Goal: Task Accomplishment & Management: Use online tool/utility

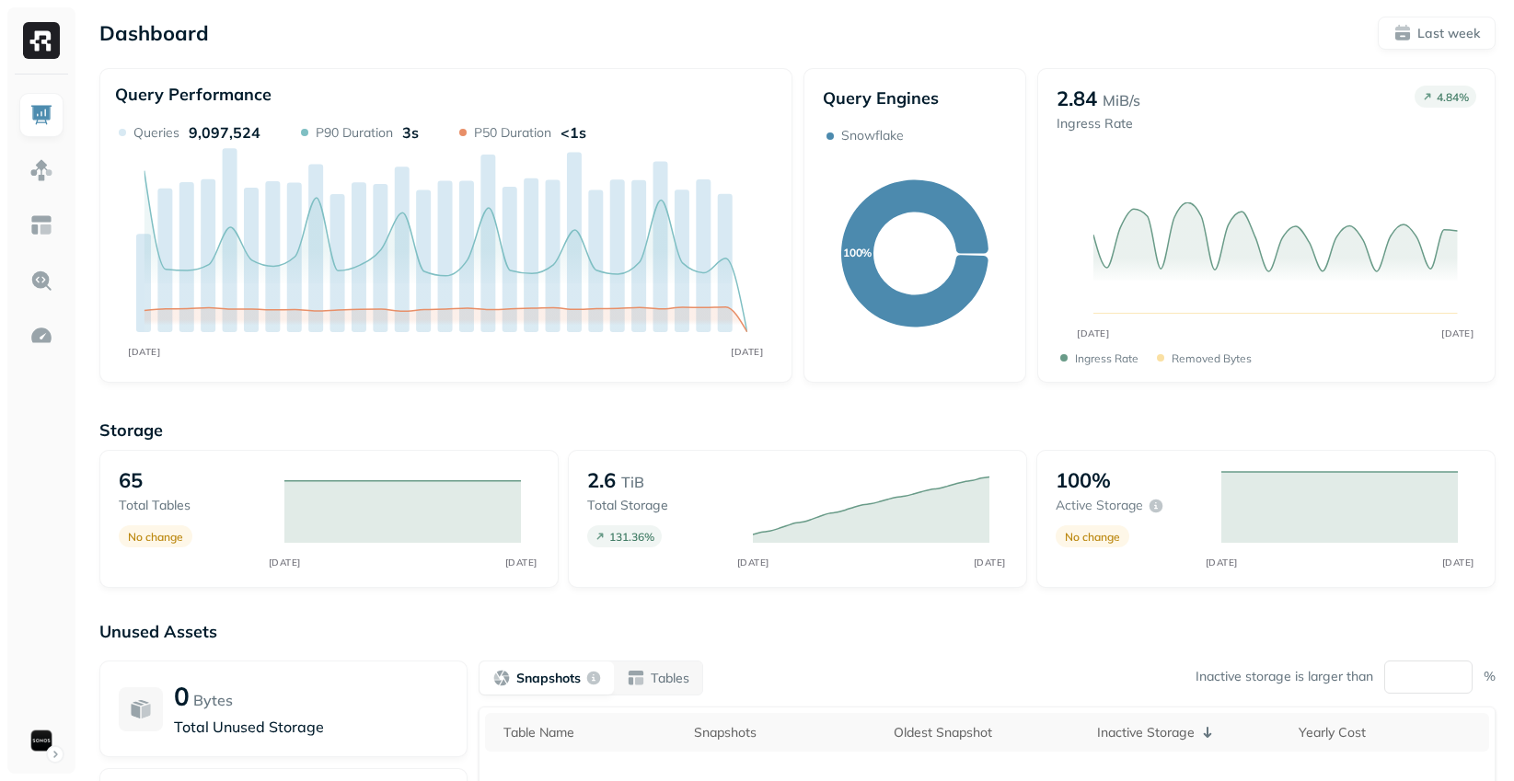
click at [34, 42] on img at bounding box center [41, 40] width 37 height 37
click at [38, 40] on img at bounding box center [41, 40] width 37 height 37
click at [30, 167] on img at bounding box center [41, 170] width 24 height 24
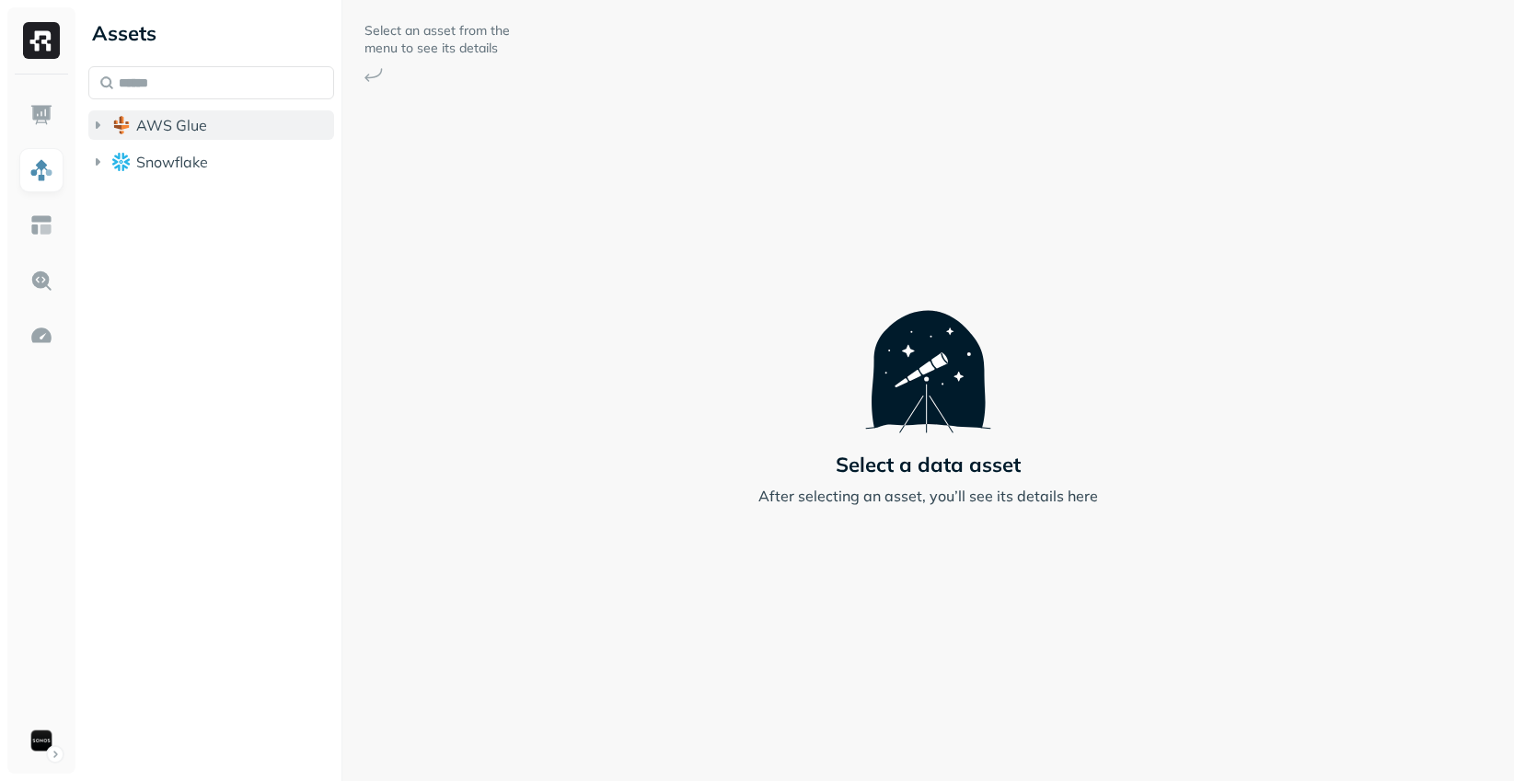
click at [167, 130] on span "AWS Glue" at bounding box center [171, 125] width 71 height 18
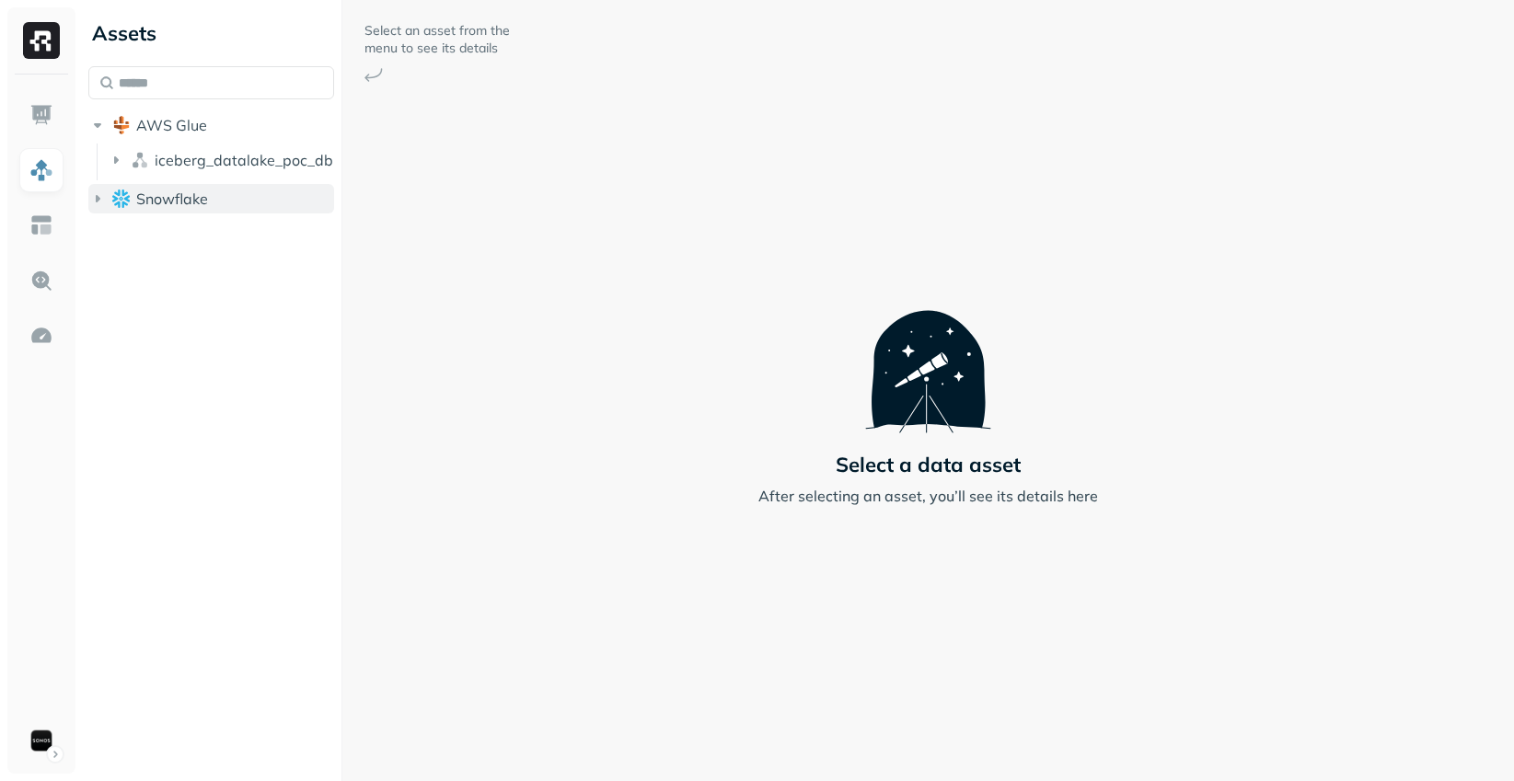
click at [153, 187] on button "Snowflake" at bounding box center [211, 198] width 246 height 29
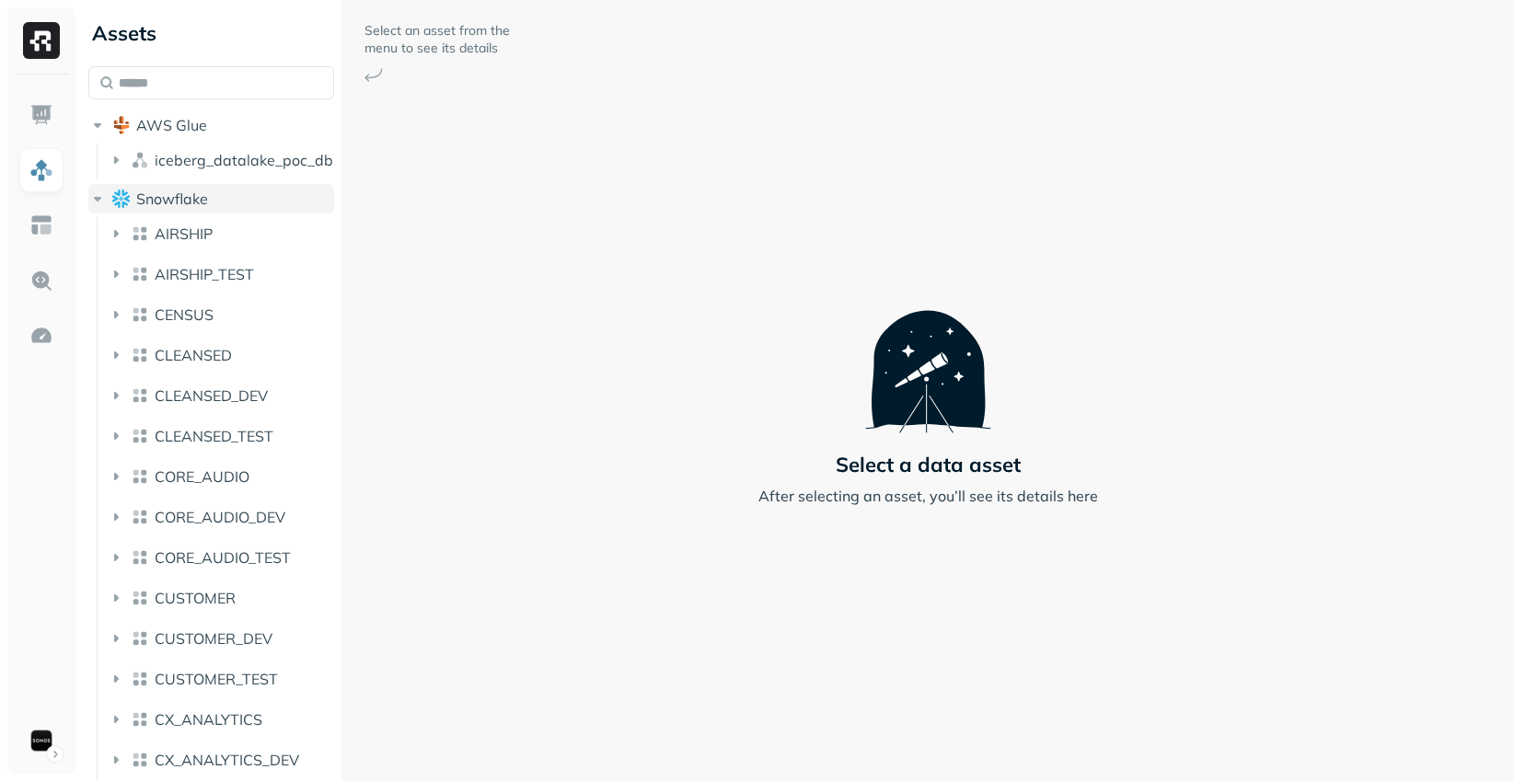
click at [157, 191] on span "Snowflake" at bounding box center [172, 199] width 72 height 18
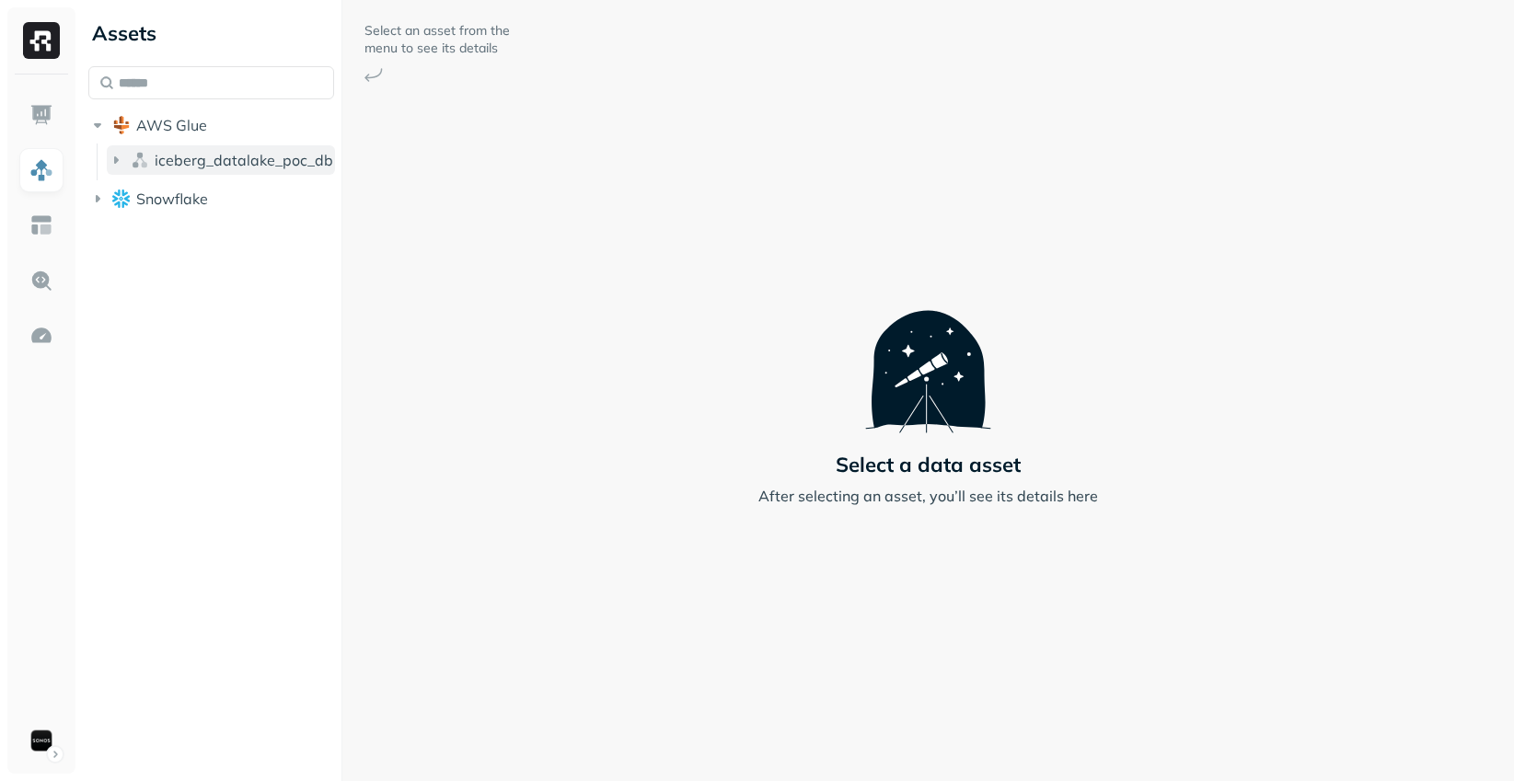
click at [196, 159] on span "iceberg_datalake_poc_db" at bounding box center [244, 160] width 178 height 18
click at [181, 189] on span "Tables" at bounding box center [172, 195] width 46 height 18
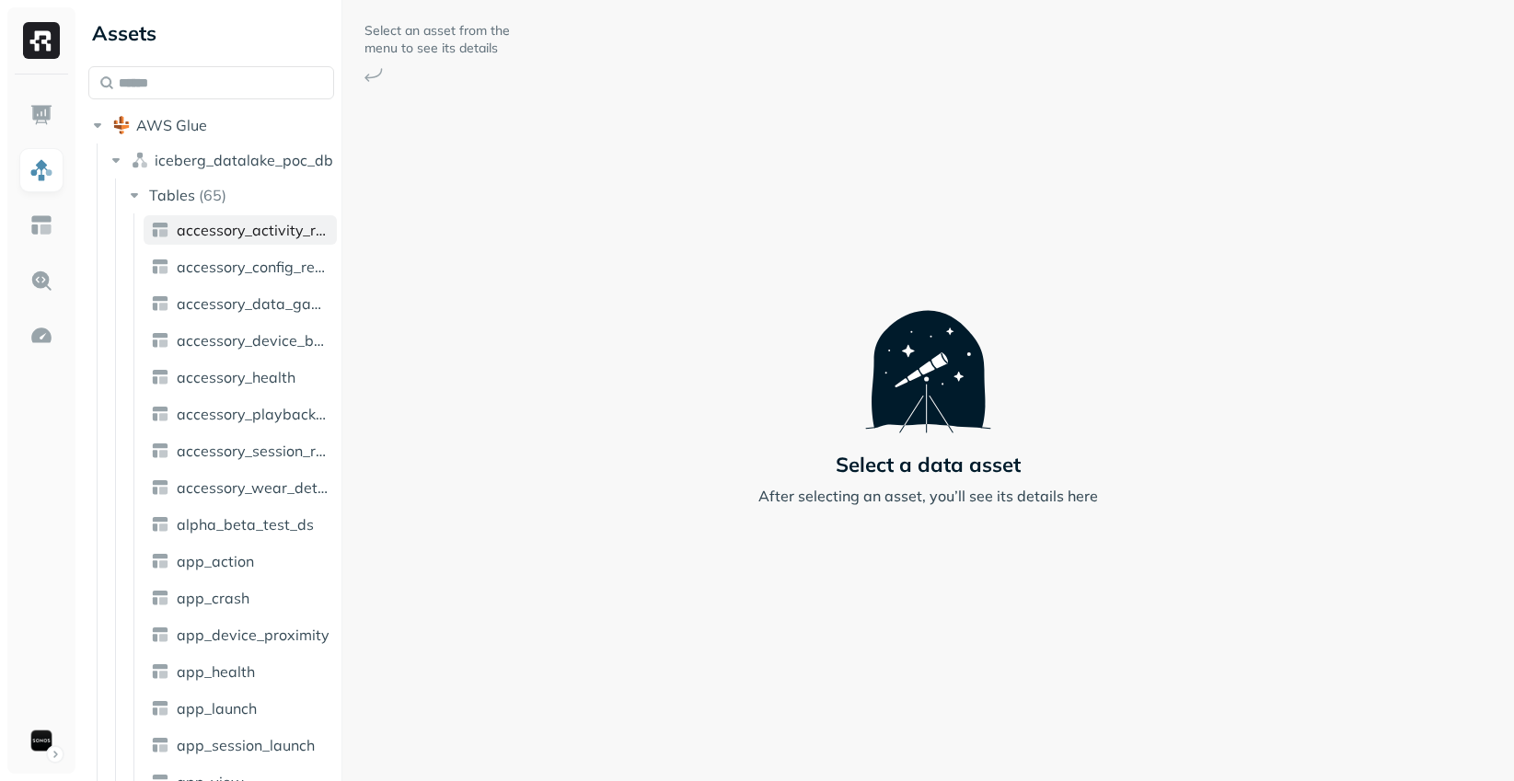
click at [202, 228] on span "accessory_activity_report" at bounding box center [253, 230] width 153 height 18
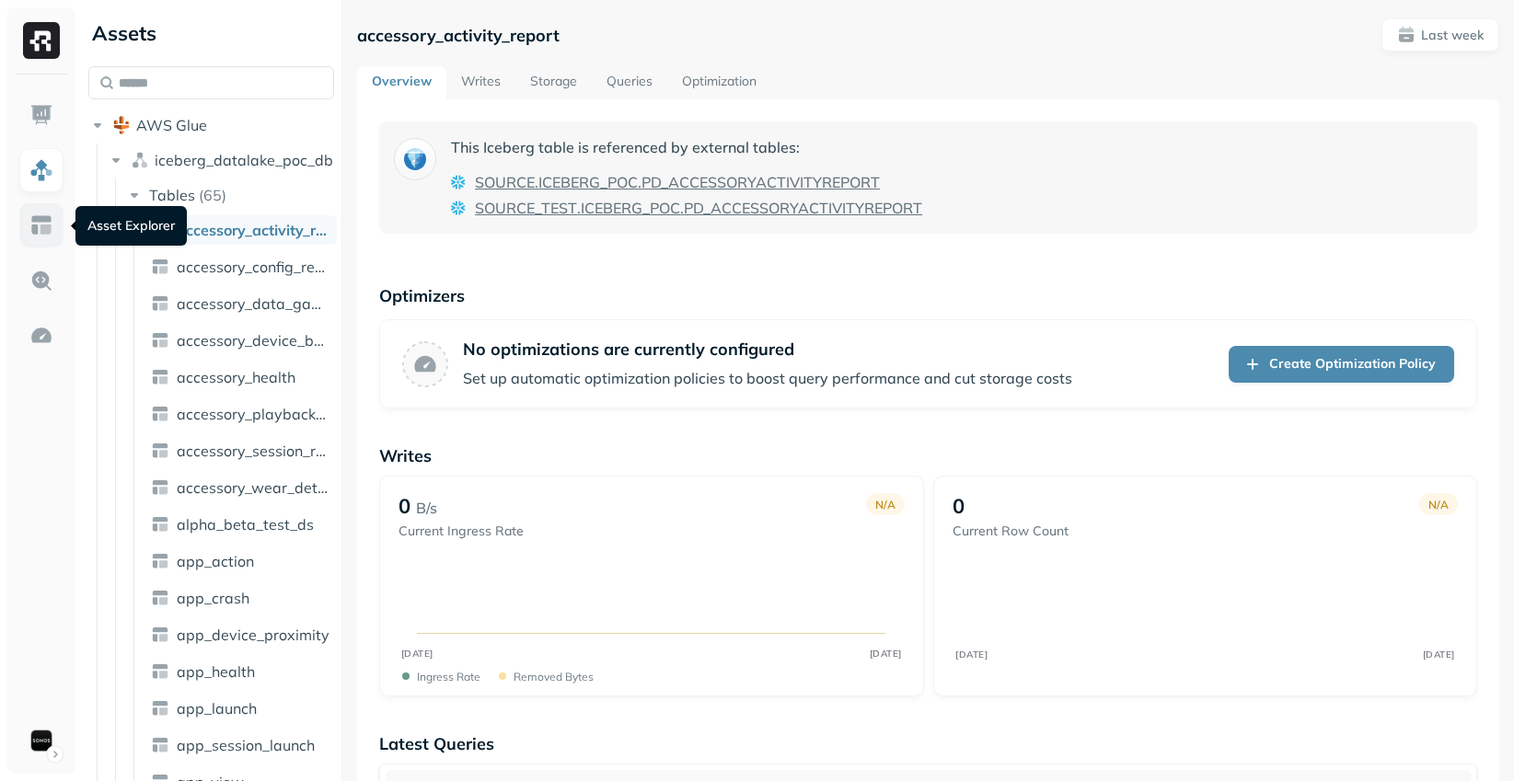
click at [38, 217] on img at bounding box center [41, 225] width 24 height 24
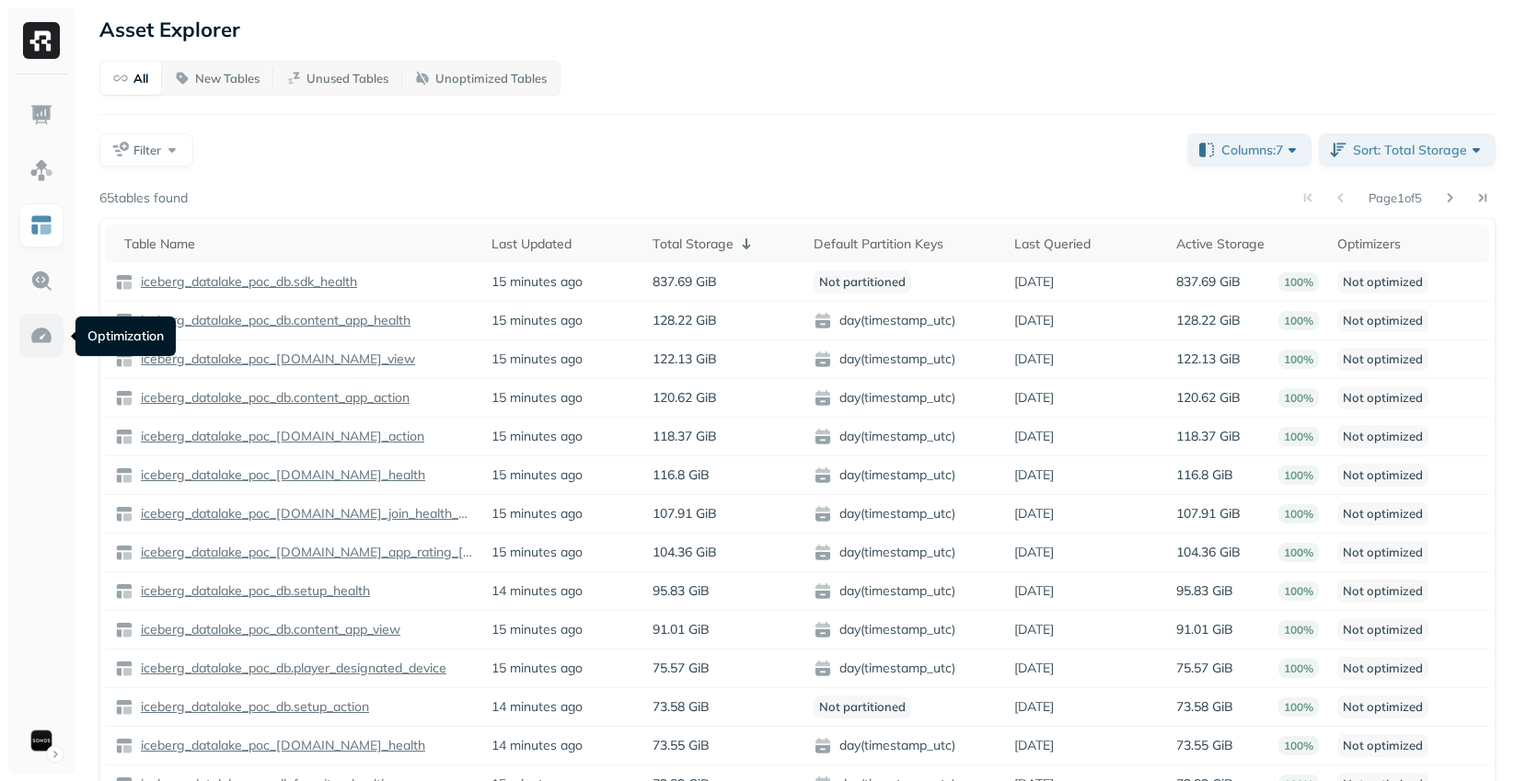
click at [40, 331] on img at bounding box center [41, 336] width 24 height 24
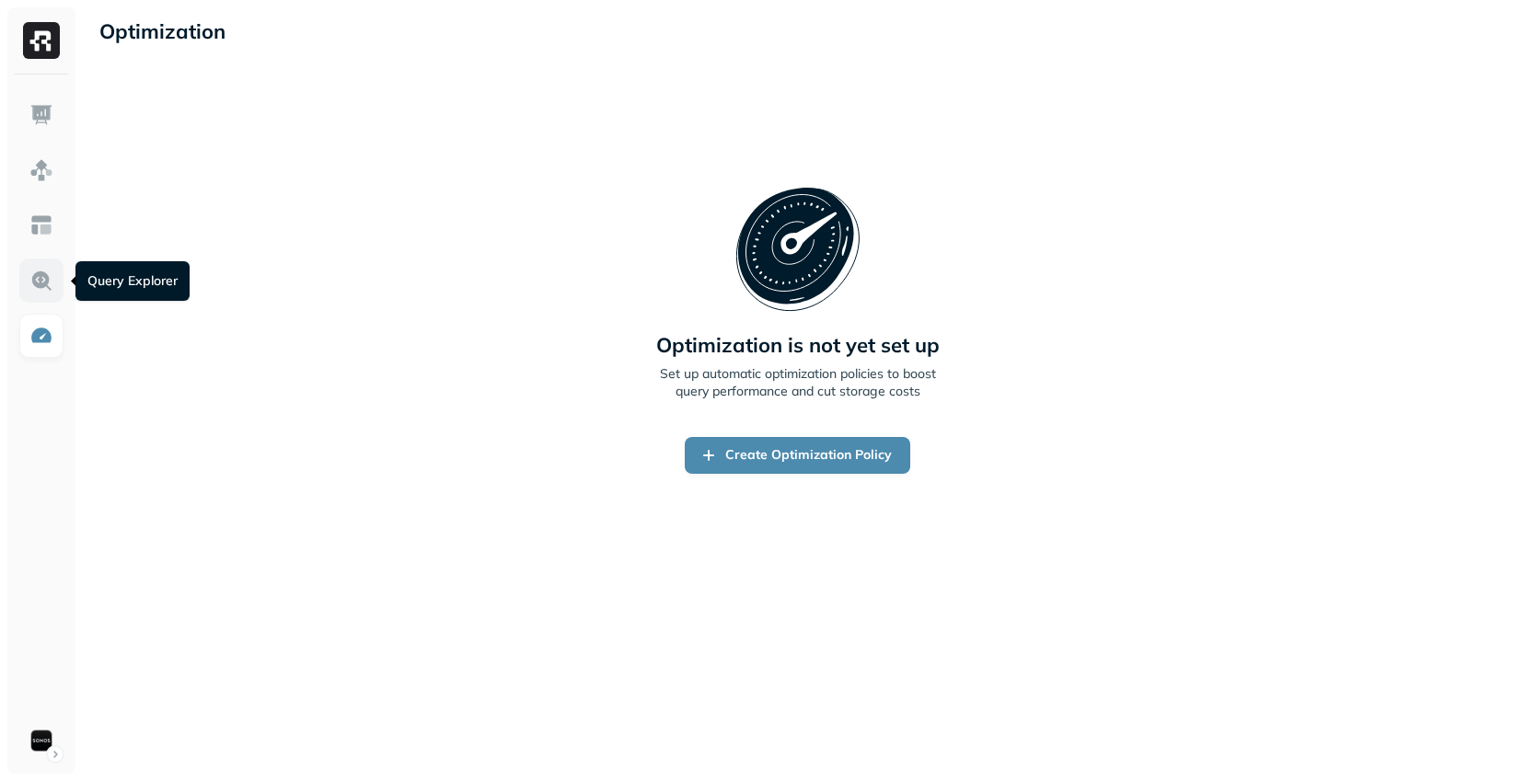
click at [42, 278] on img at bounding box center [41, 281] width 24 height 24
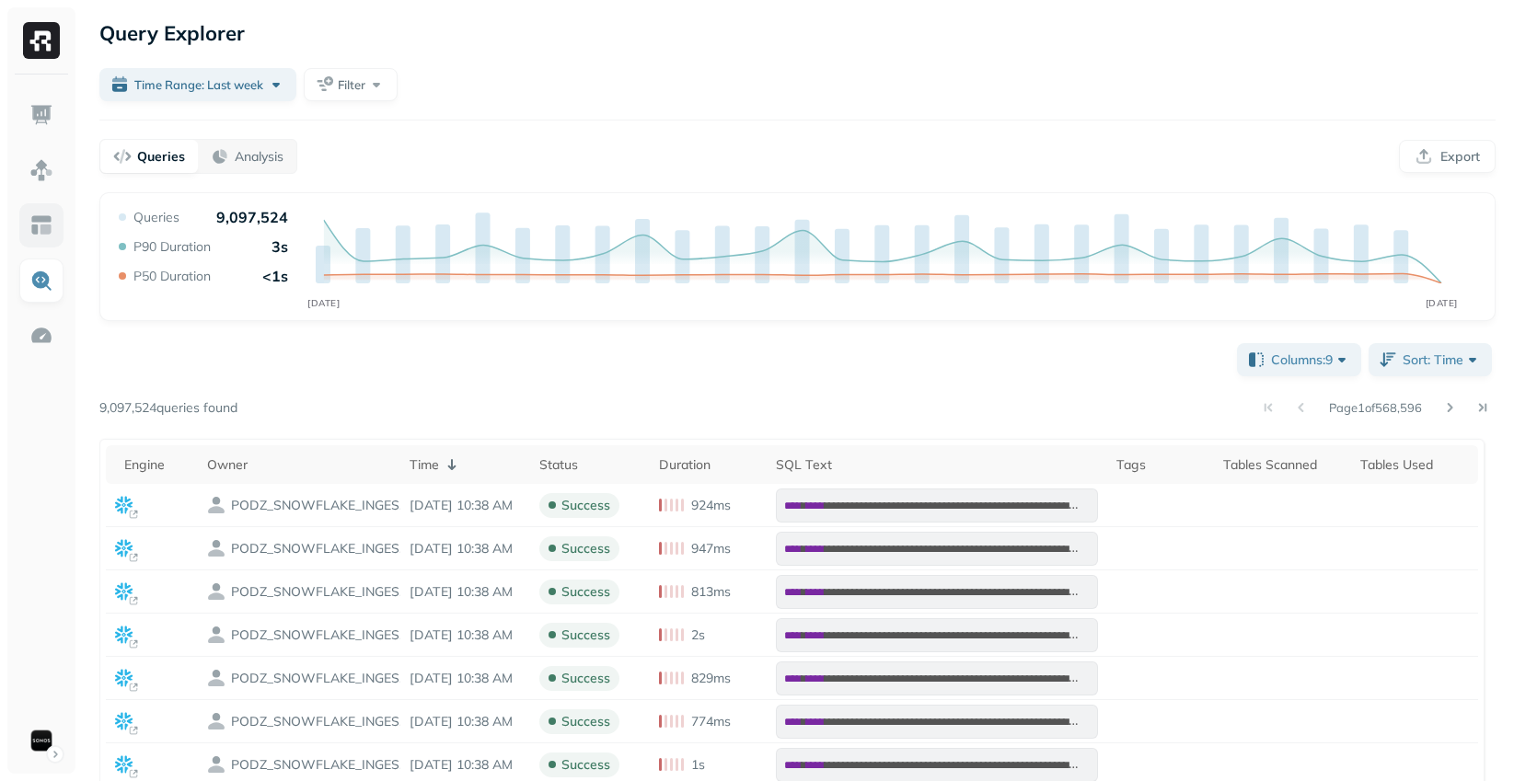
click at [36, 220] on img at bounding box center [41, 225] width 24 height 24
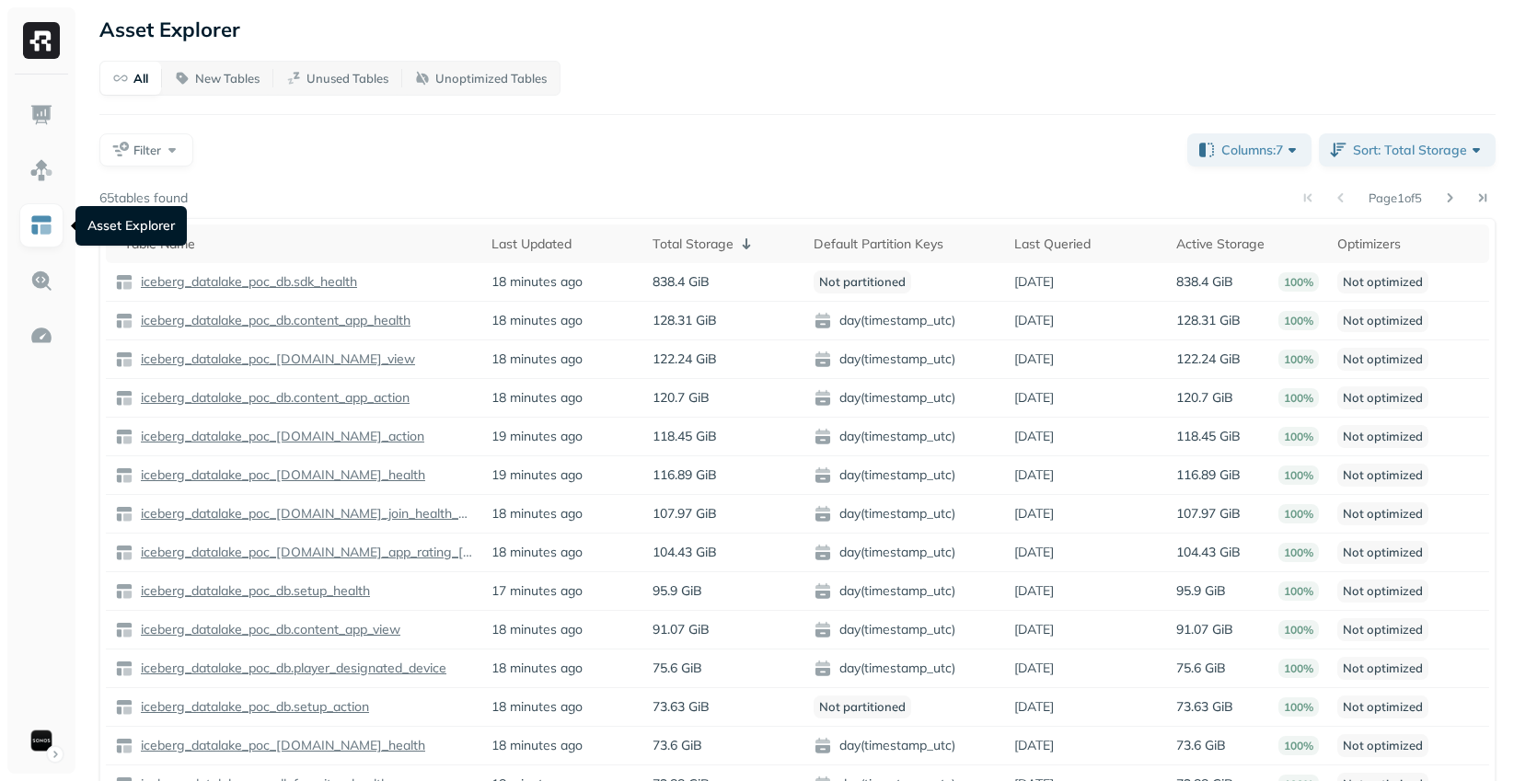
click at [1451, 198] on button at bounding box center [1449, 198] width 26 height 26
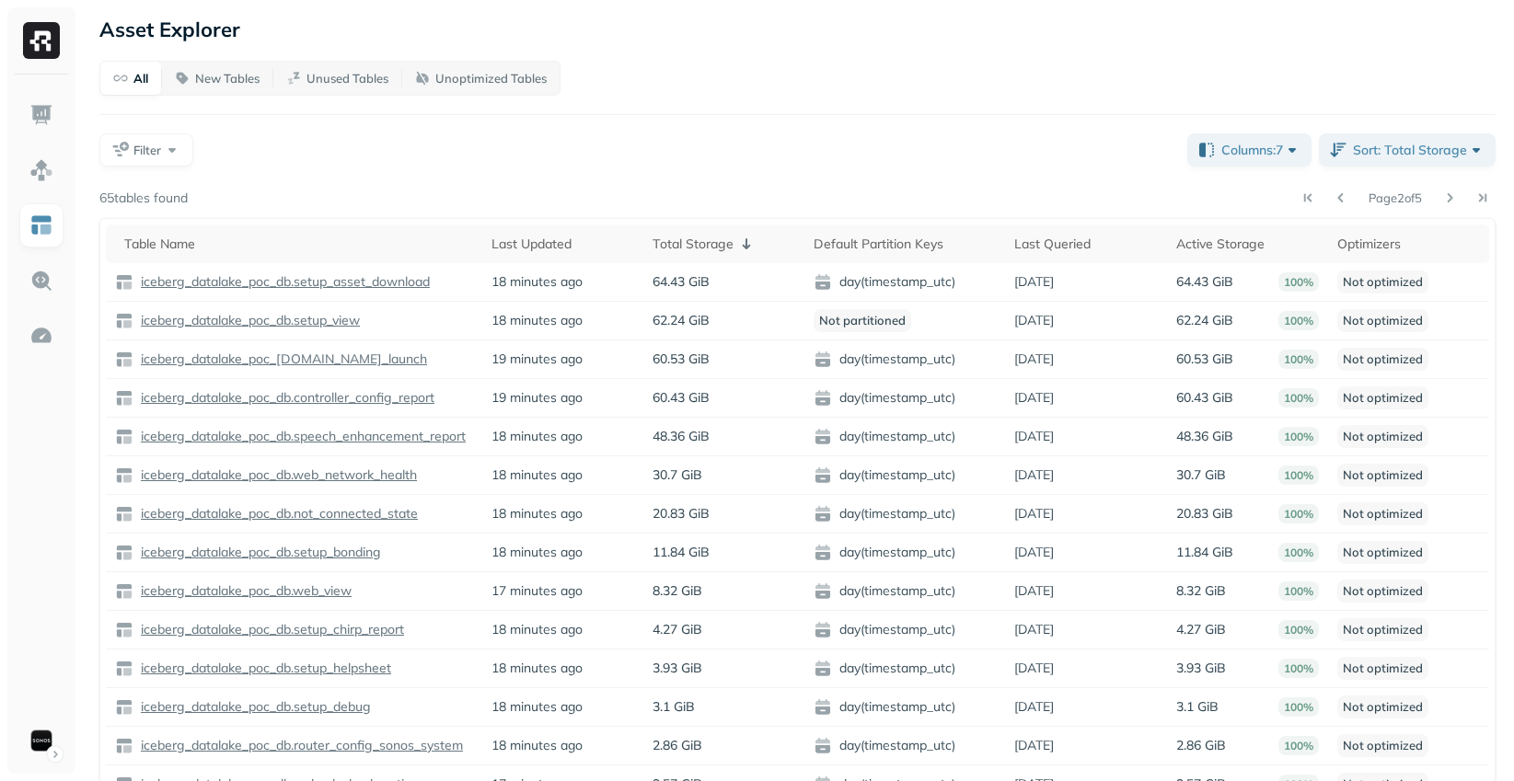
click at [1451, 198] on button at bounding box center [1449, 198] width 26 height 26
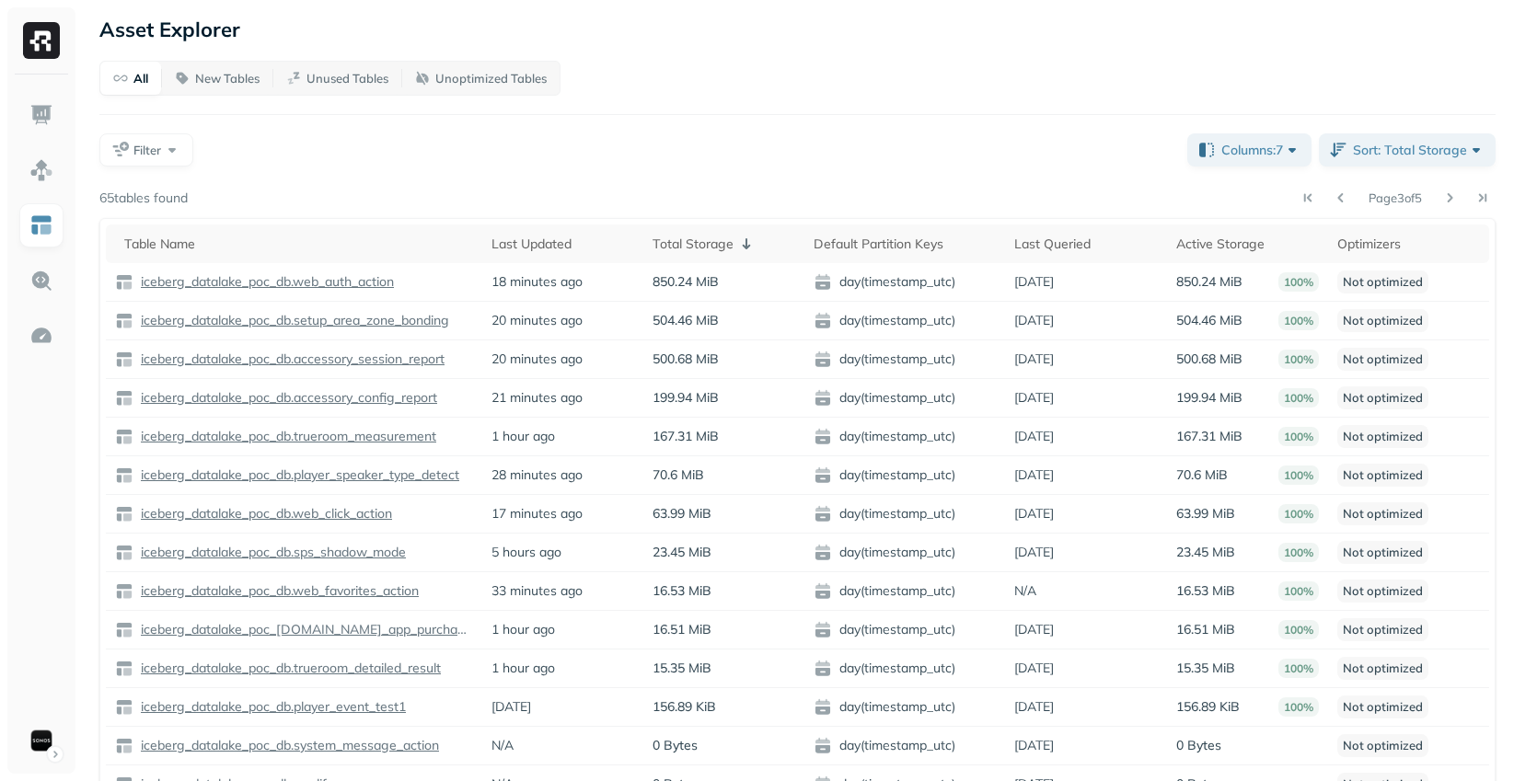
click at [1451, 198] on button at bounding box center [1449, 198] width 26 height 26
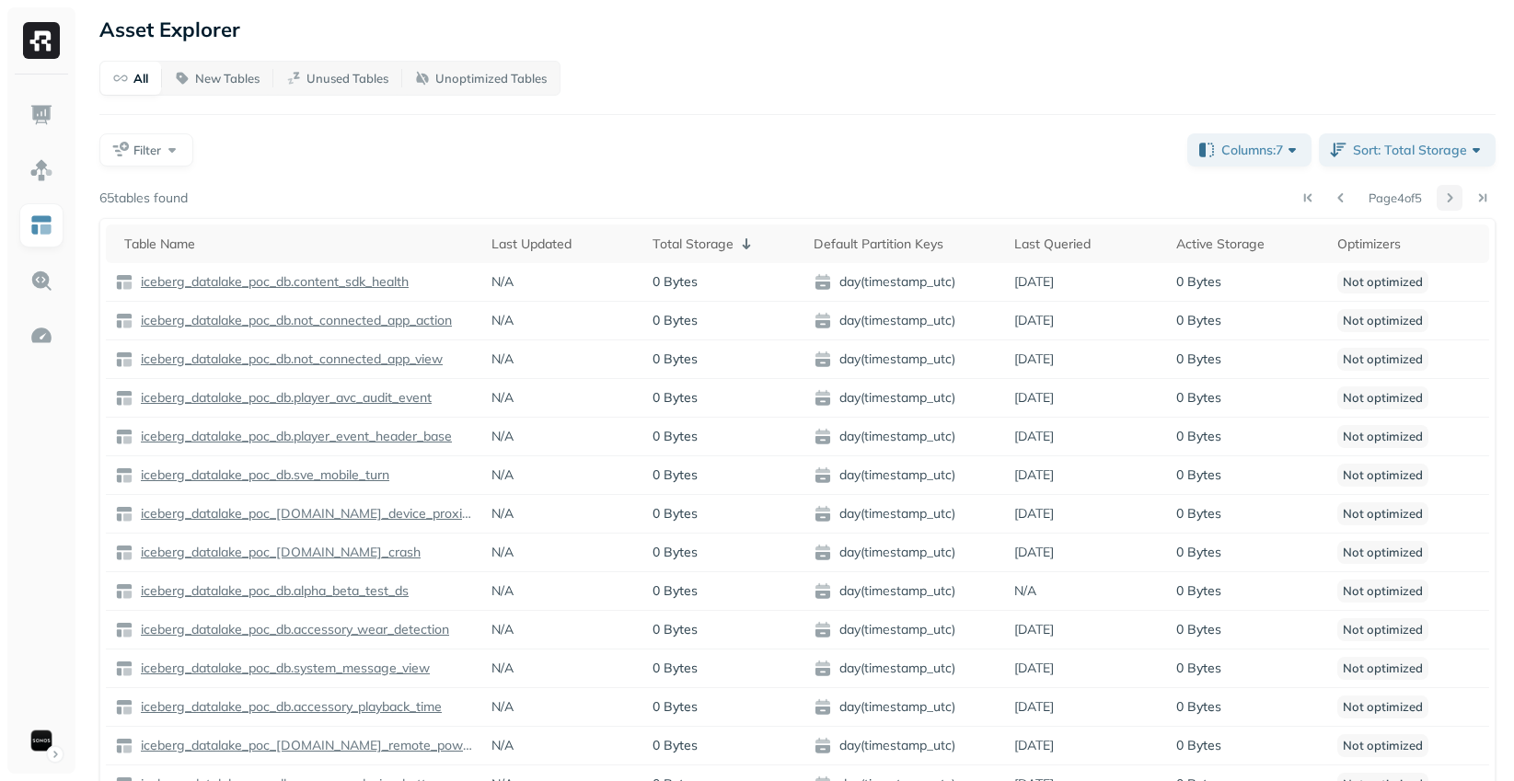
click at [1451, 198] on button at bounding box center [1449, 198] width 26 height 26
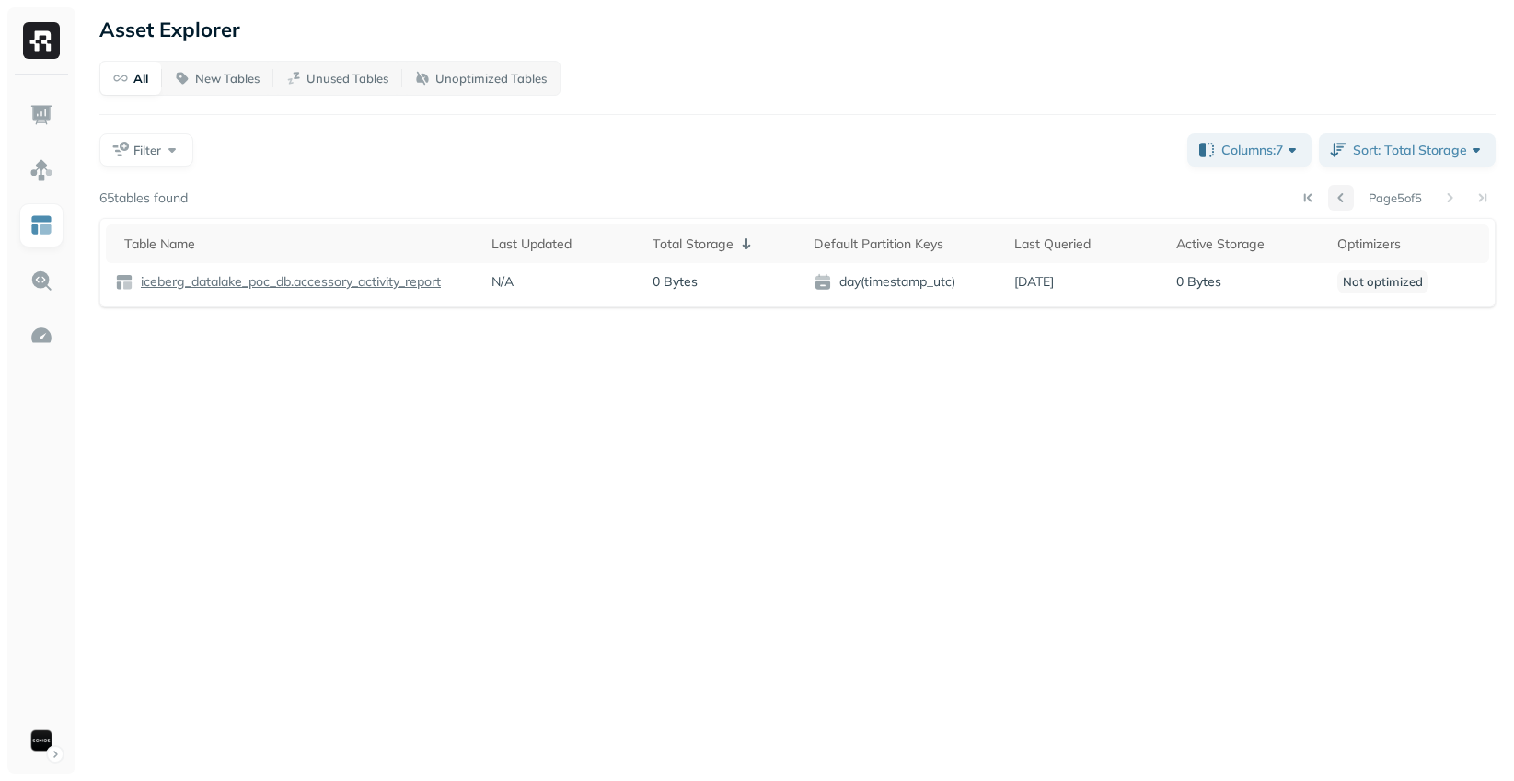
click at [1332, 196] on button at bounding box center [1341, 198] width 26 height 26
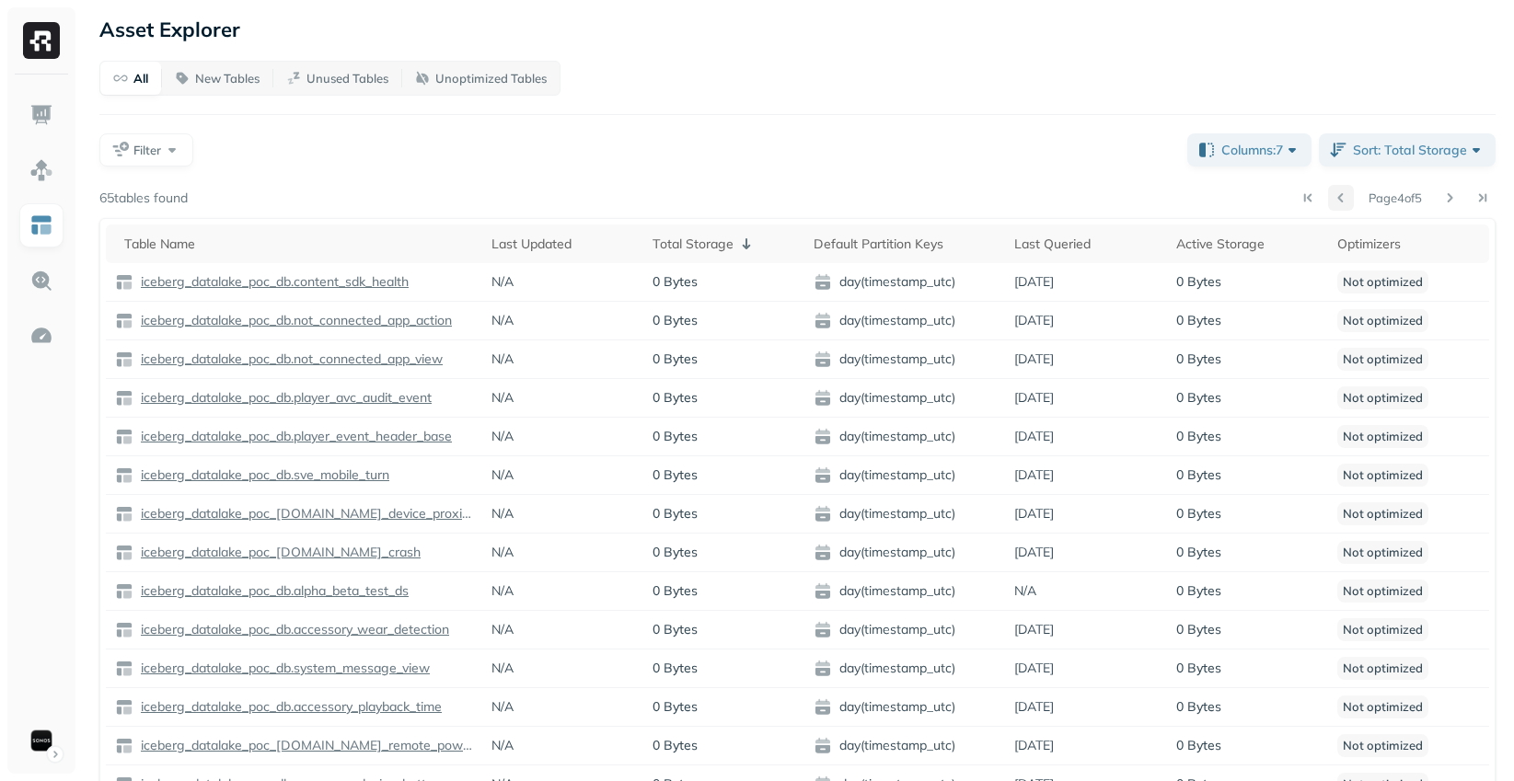
click at [1332, 196] on button at bounding box center [1341, 198] width 26 height 26
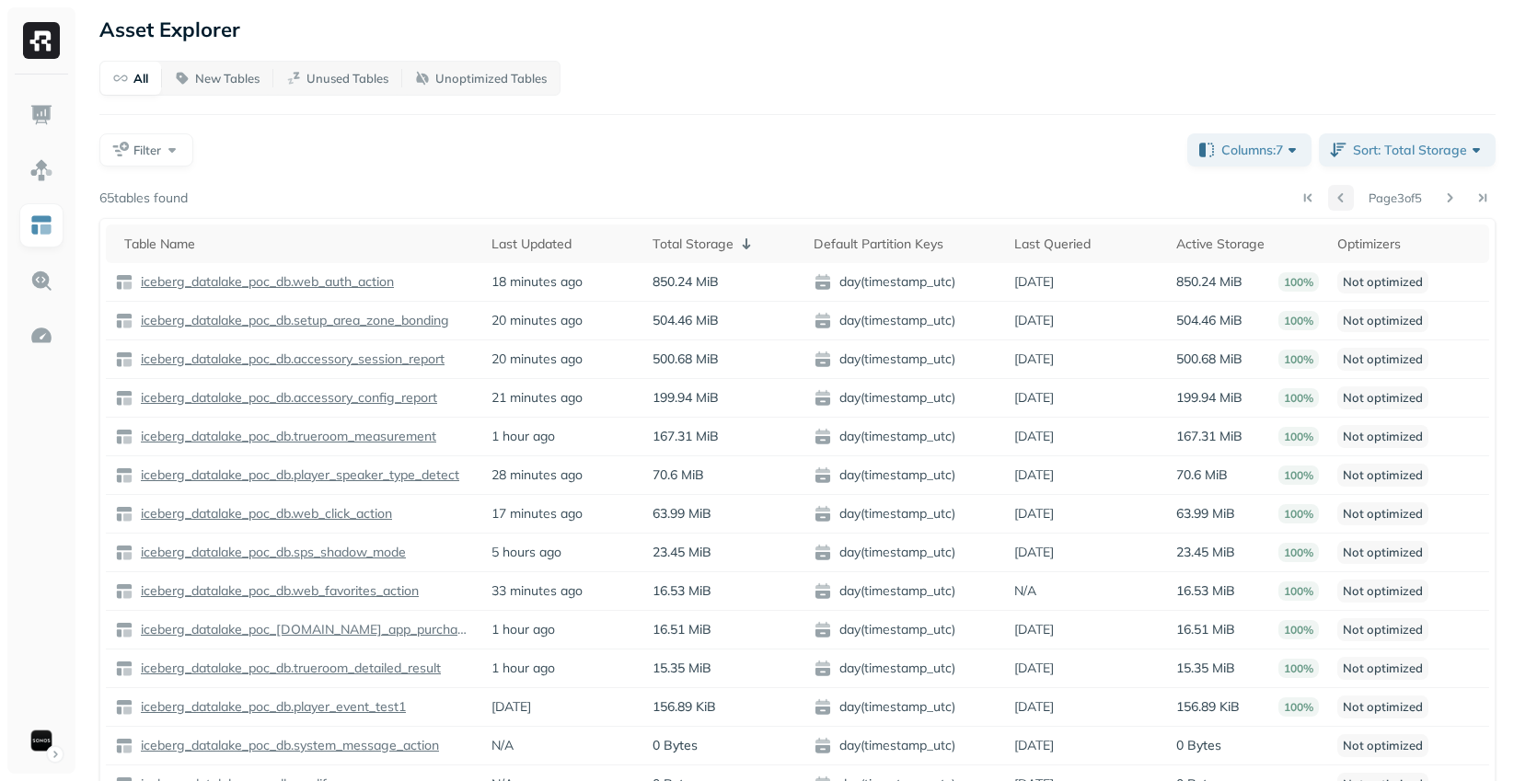
click at [1332, 196] on button at bounding box center [1341, 198] width 26 height 26
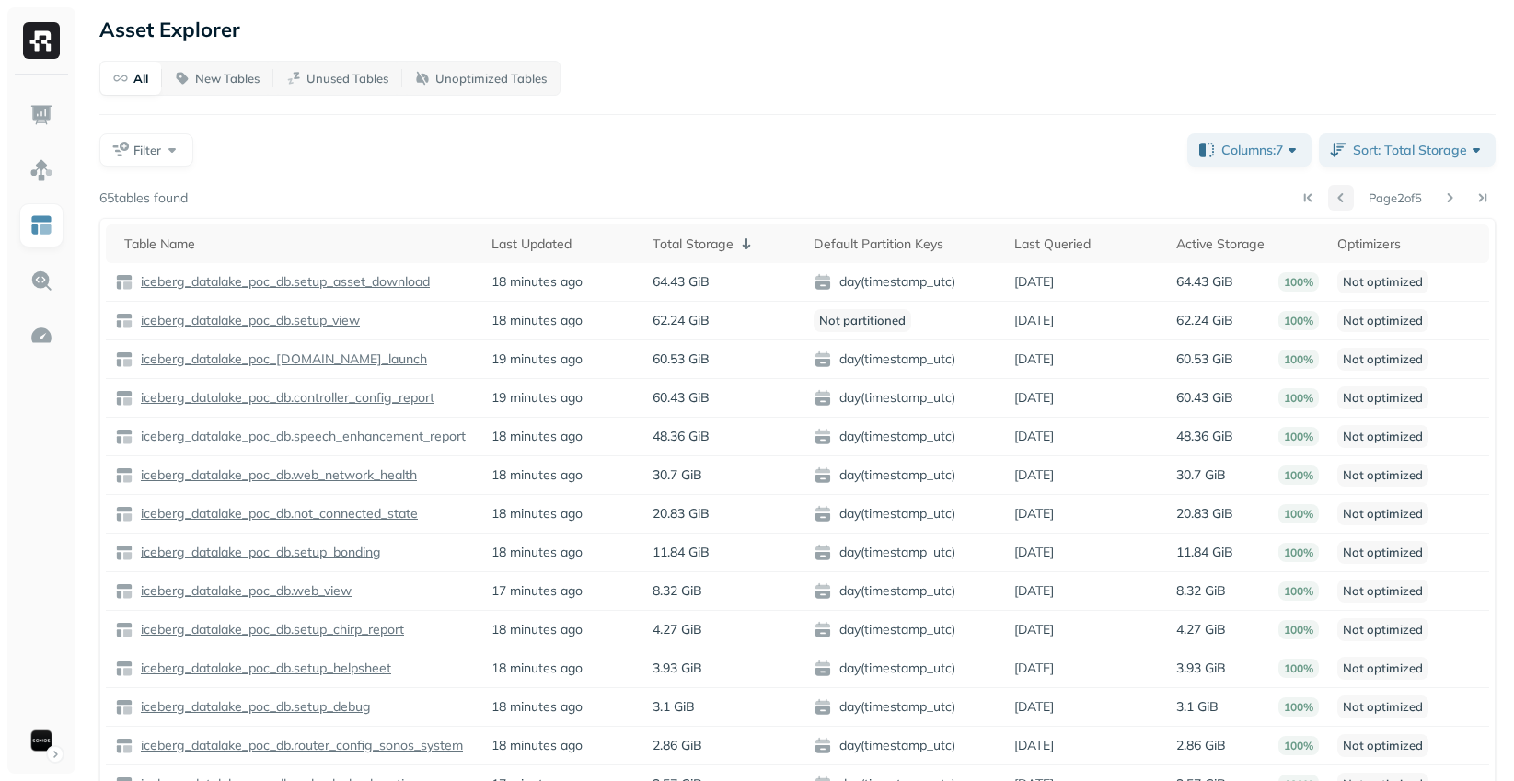
click at [1332, 196] on button at bounding box center [1341, 198] width 26 height 26
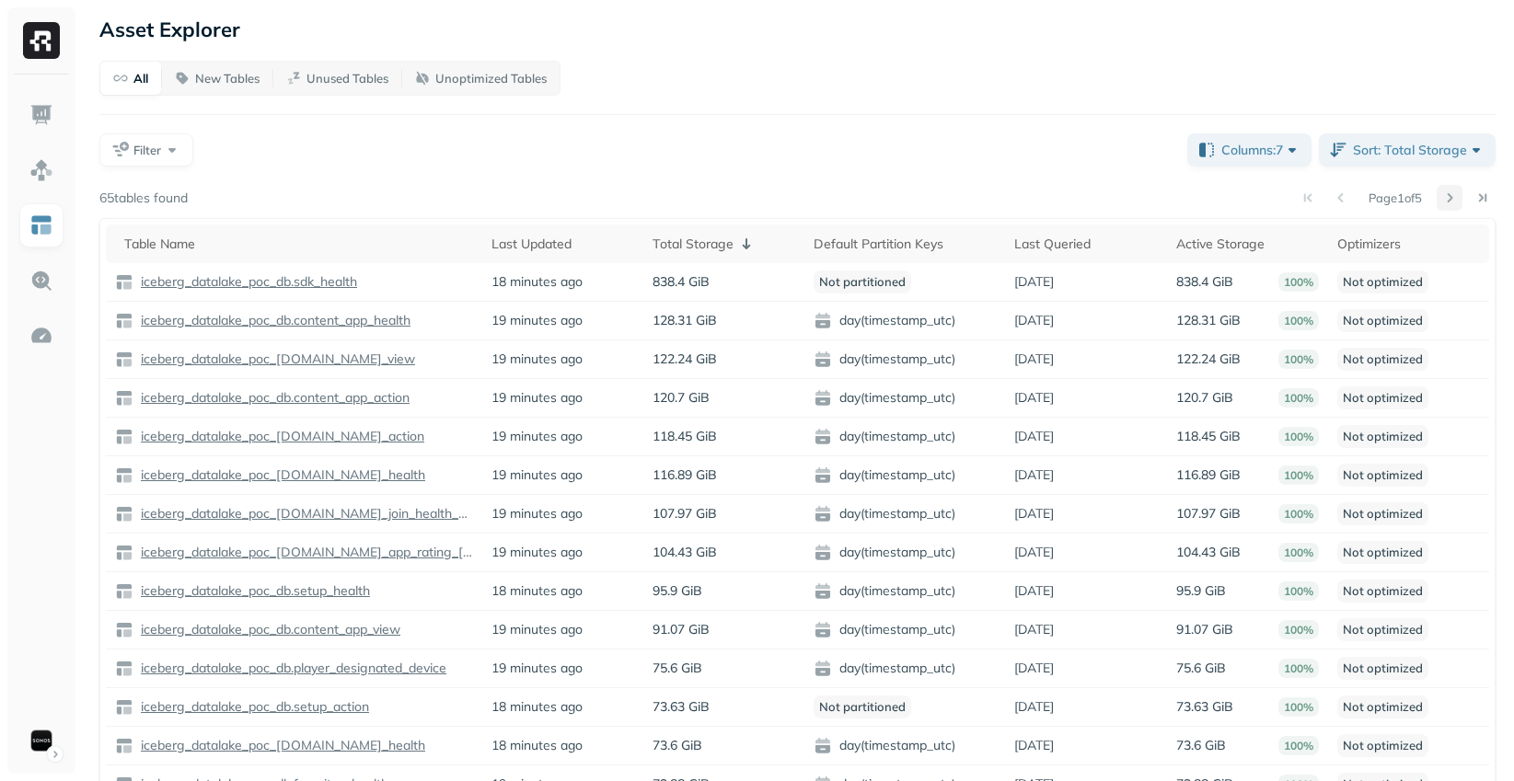
click at [1446, 198] on button at bounding box center [1449, 198] width 26 height 26
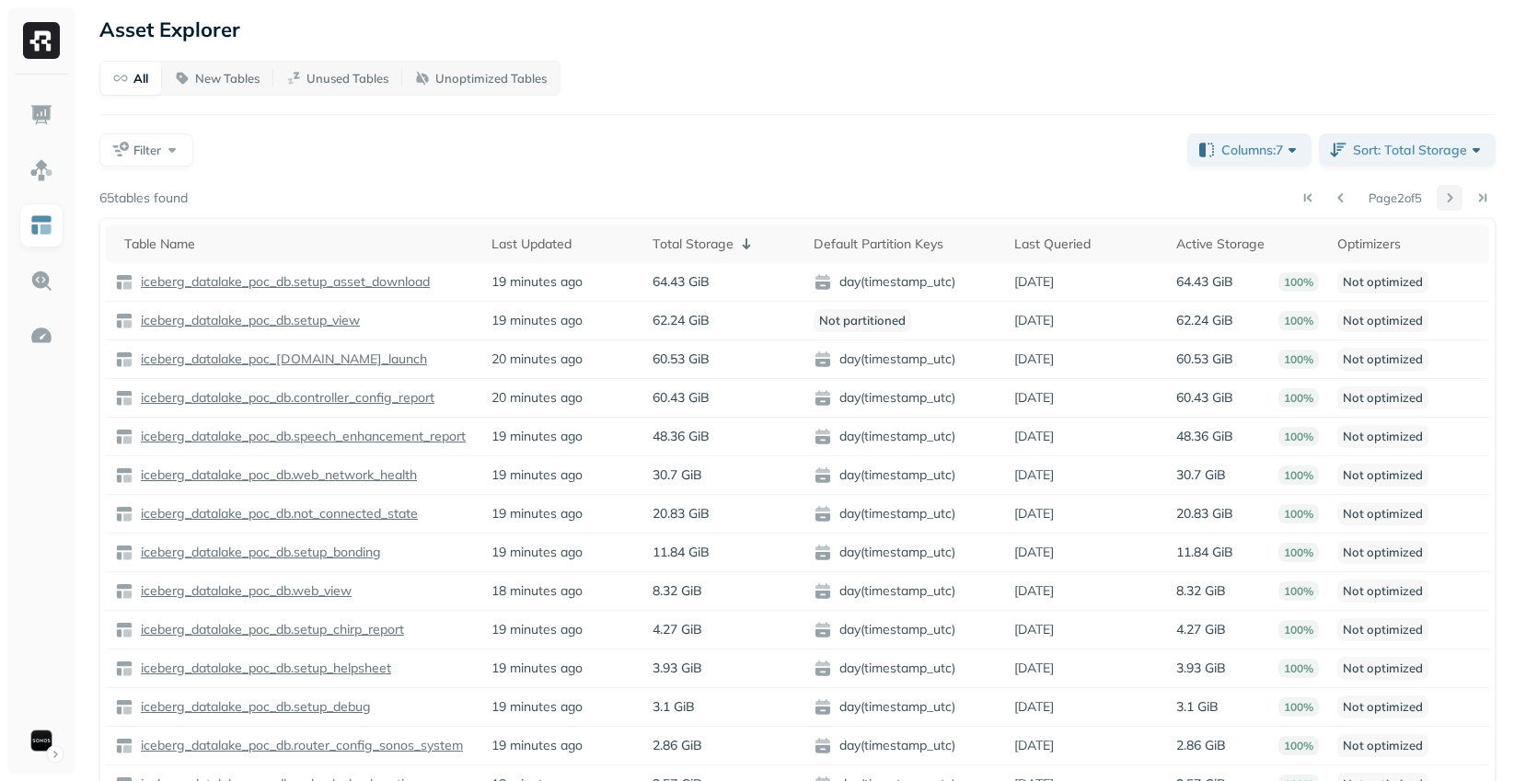
click at [1445, 198] on button at bounding box center [1449, 198] width 26 height 26
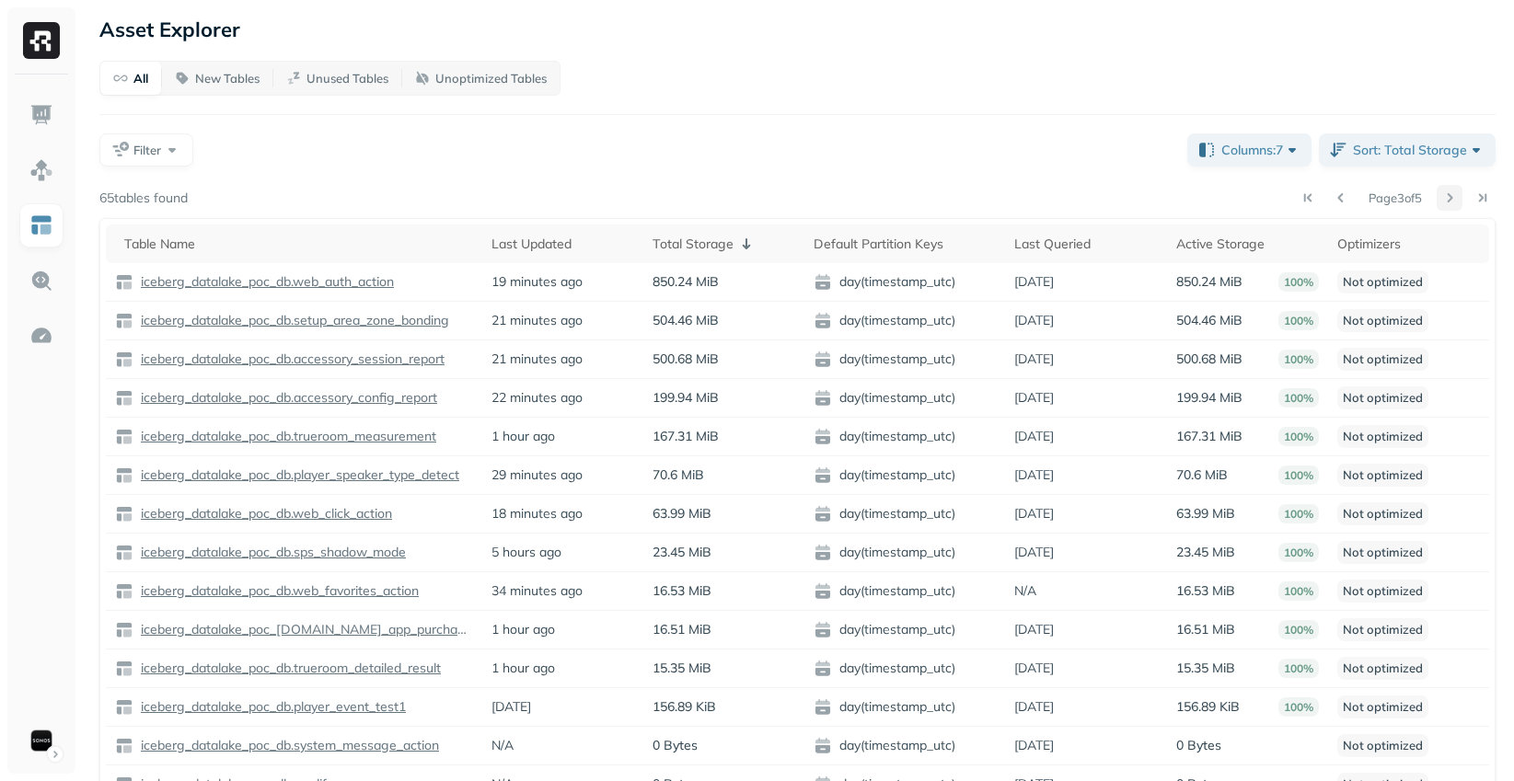
click at [1447, 201] on button at bounding box center [1449, 198] width 26 height 26
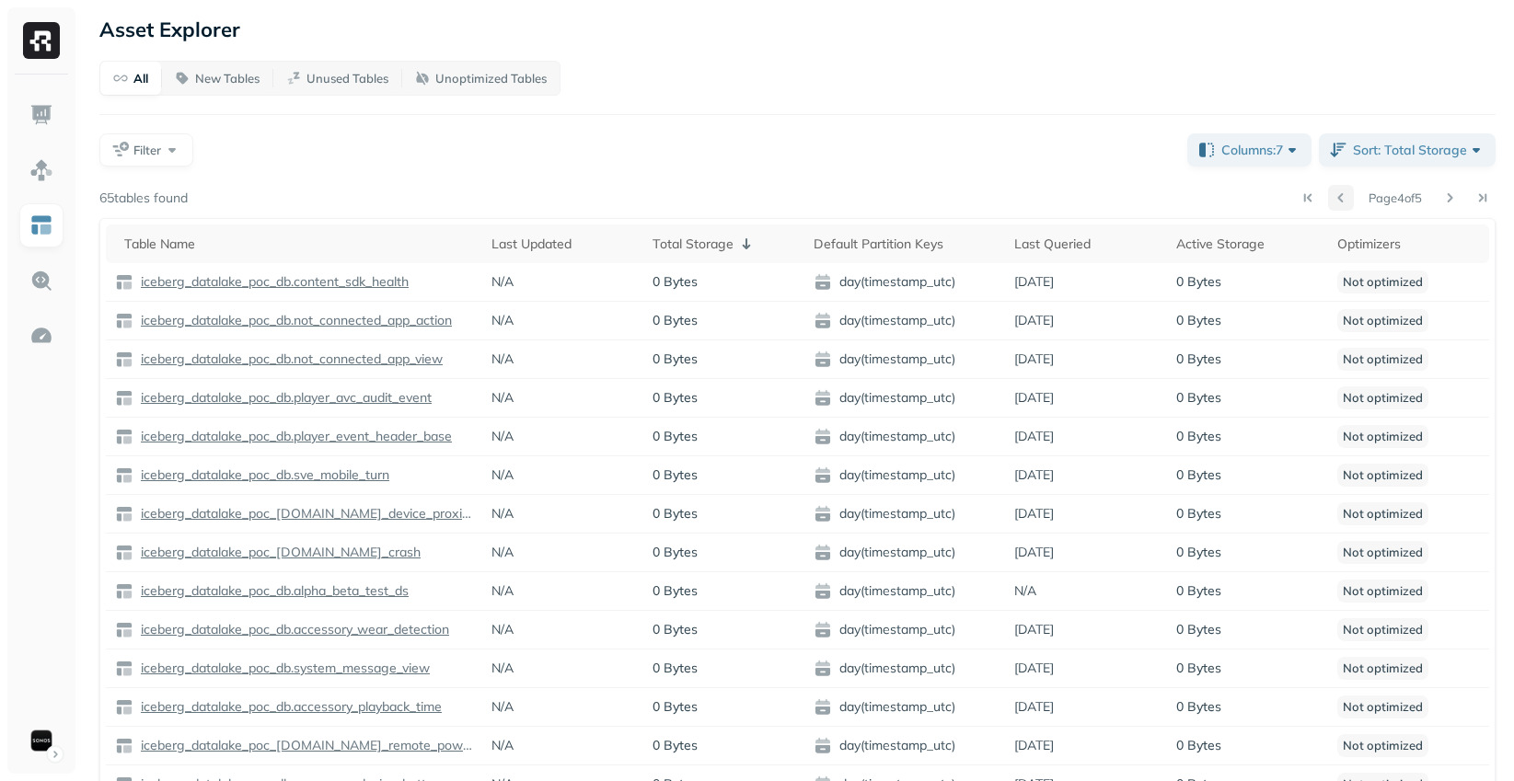
click at [1339, 198] on button at bounding box center [1341, 198] width 26 height 26
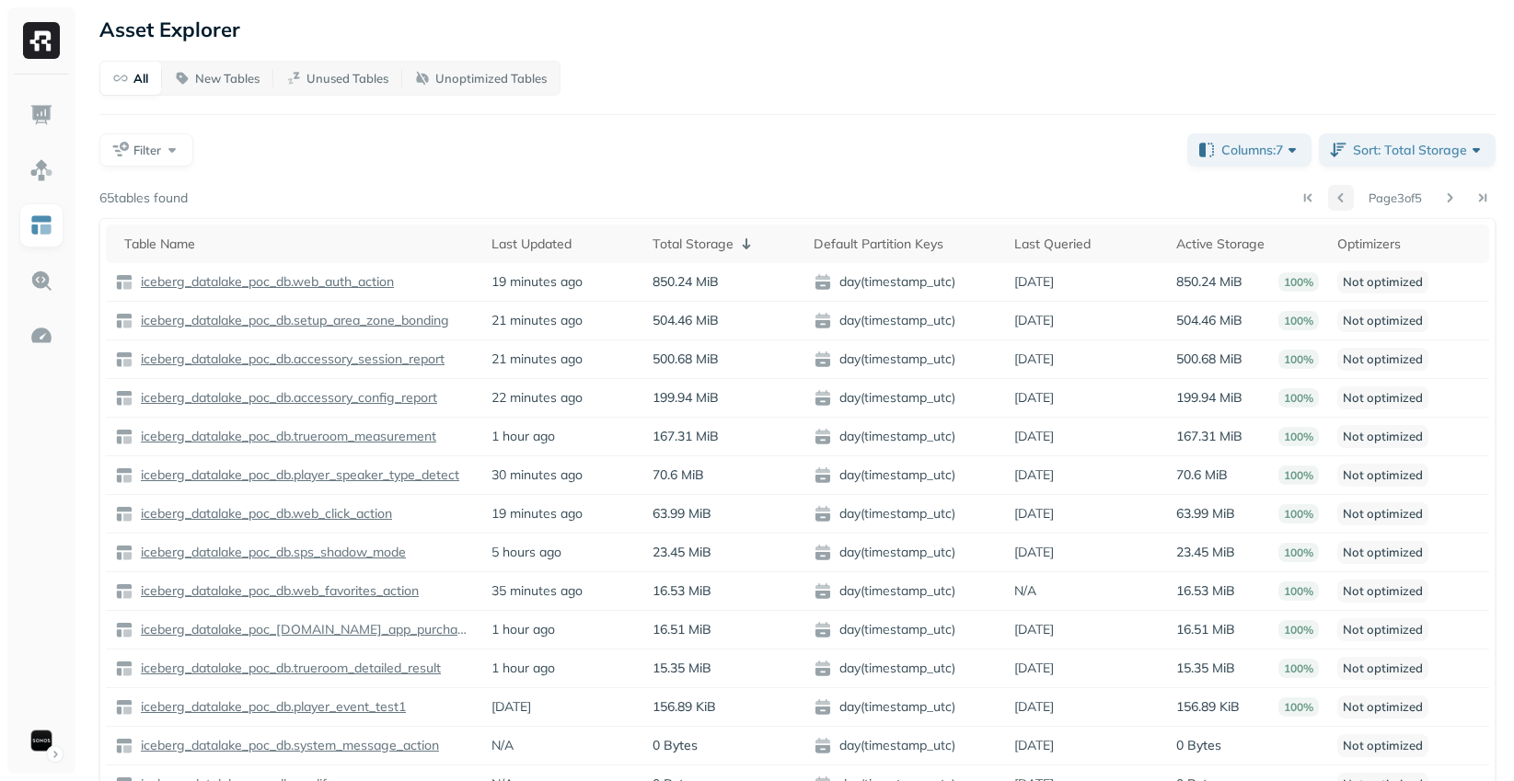
click at [1339, 198] on button at bounding box center [1341, 198] width 26 height 26
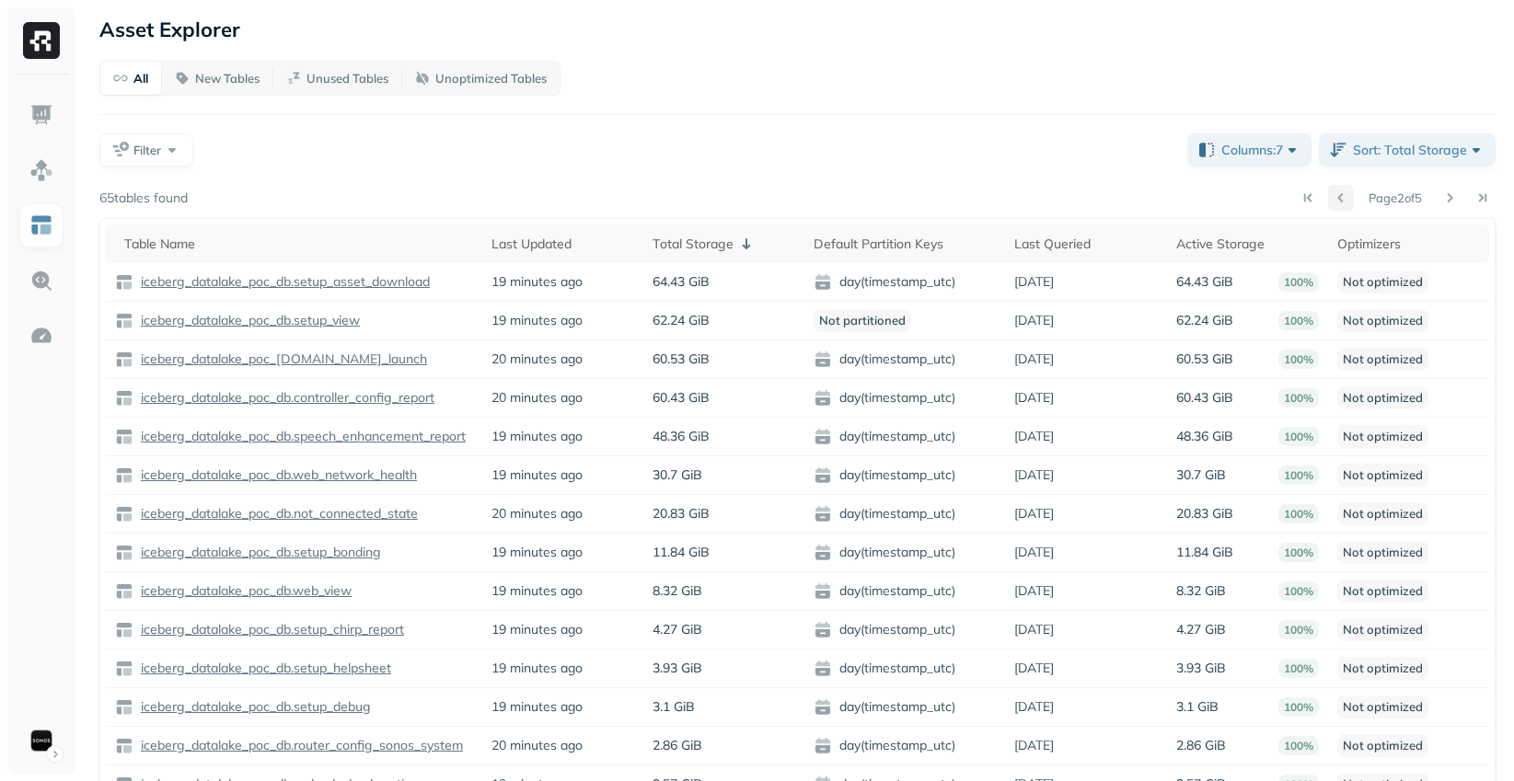
click at [1339, 198] on button at bounding box center [1341, 198] width 26 height 26
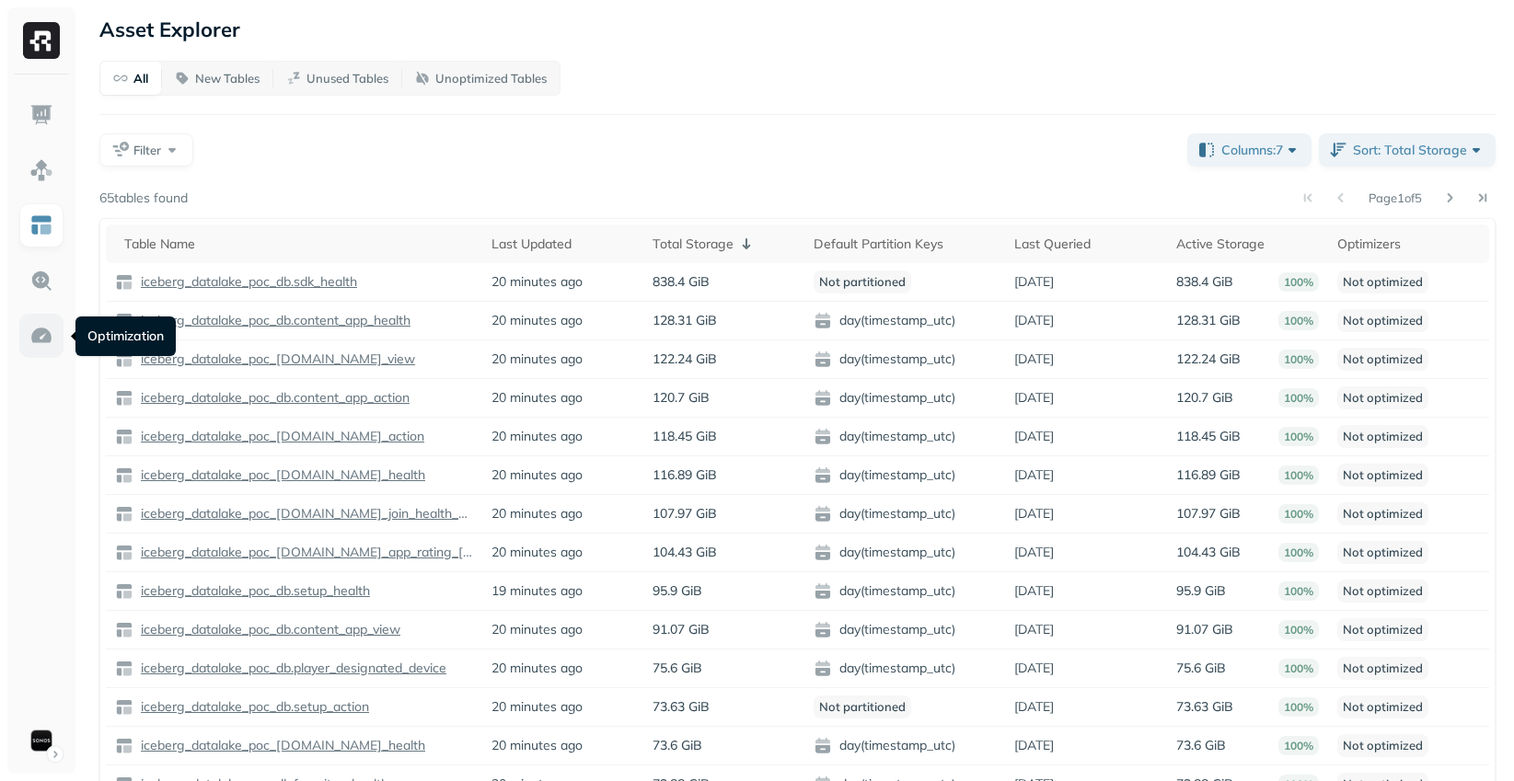
click at [49, 327] on img at bounding box center [41, 336] width 24 height 24
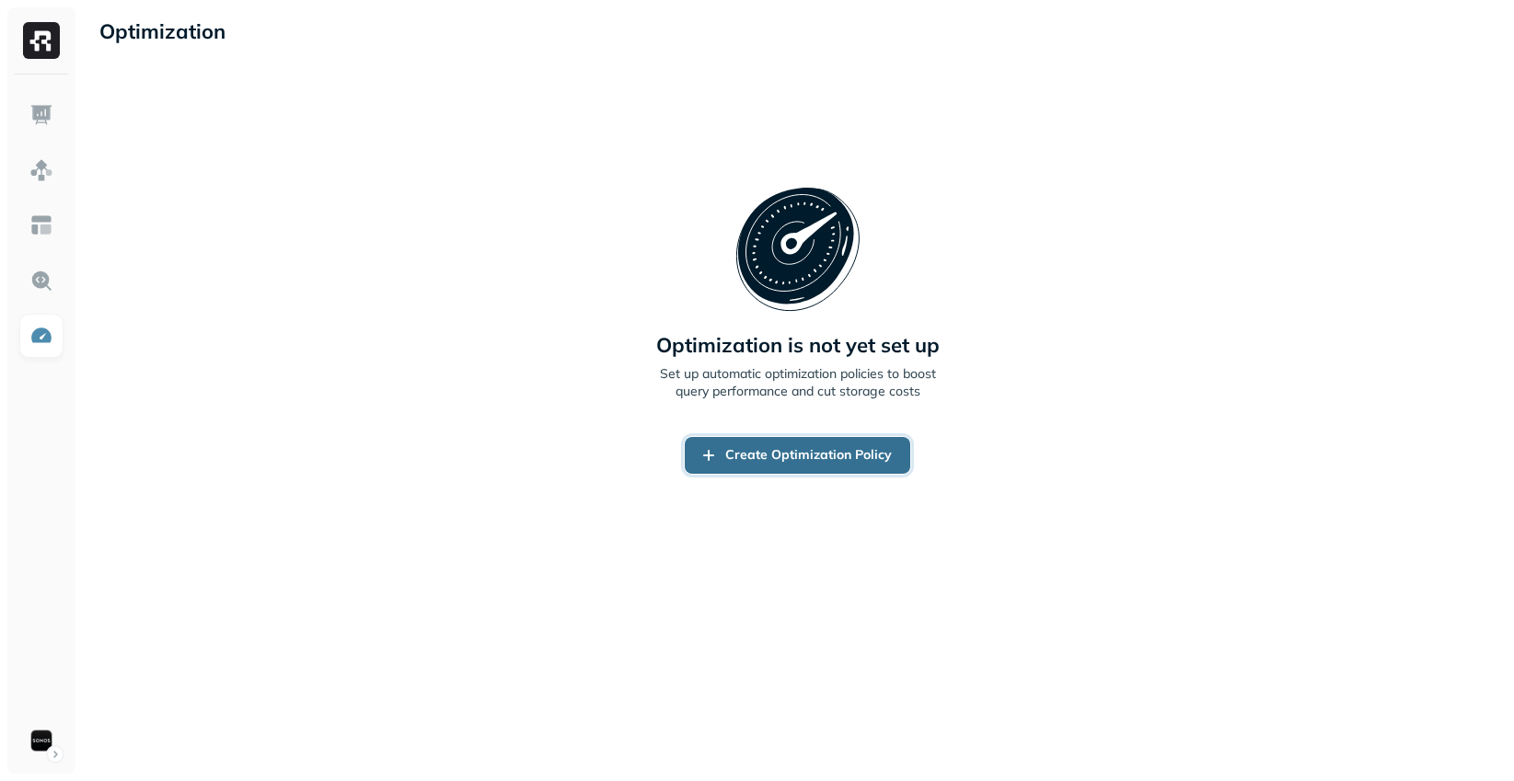
click at [800, 465] on link "Create Optimization Policy" at bounding box center [797, 455] width 225 height 37
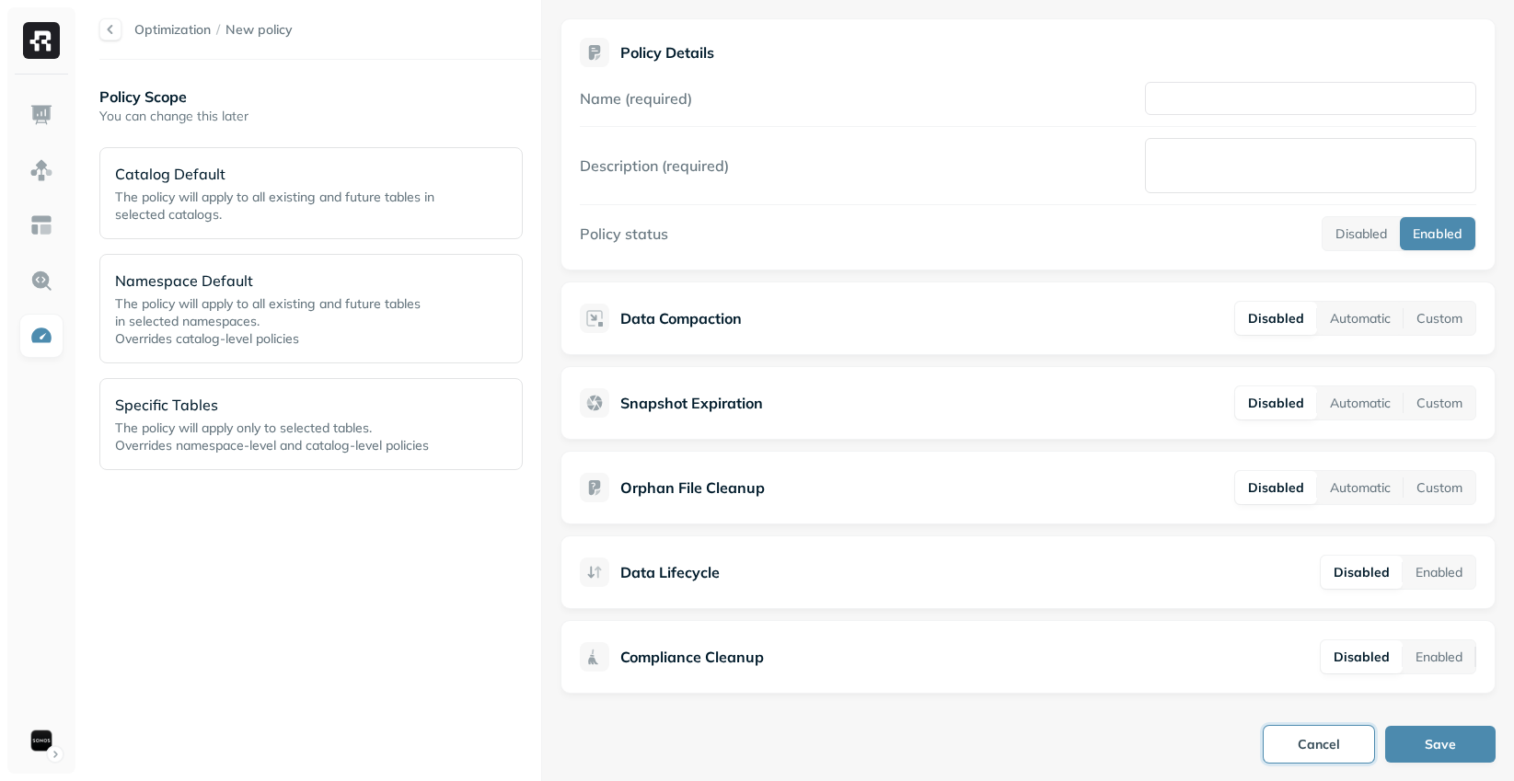
click at [1315, 742] on button "Cancel" at bounding box center [1318, 744] width 110 height 37
